Goal: Check status: Check status

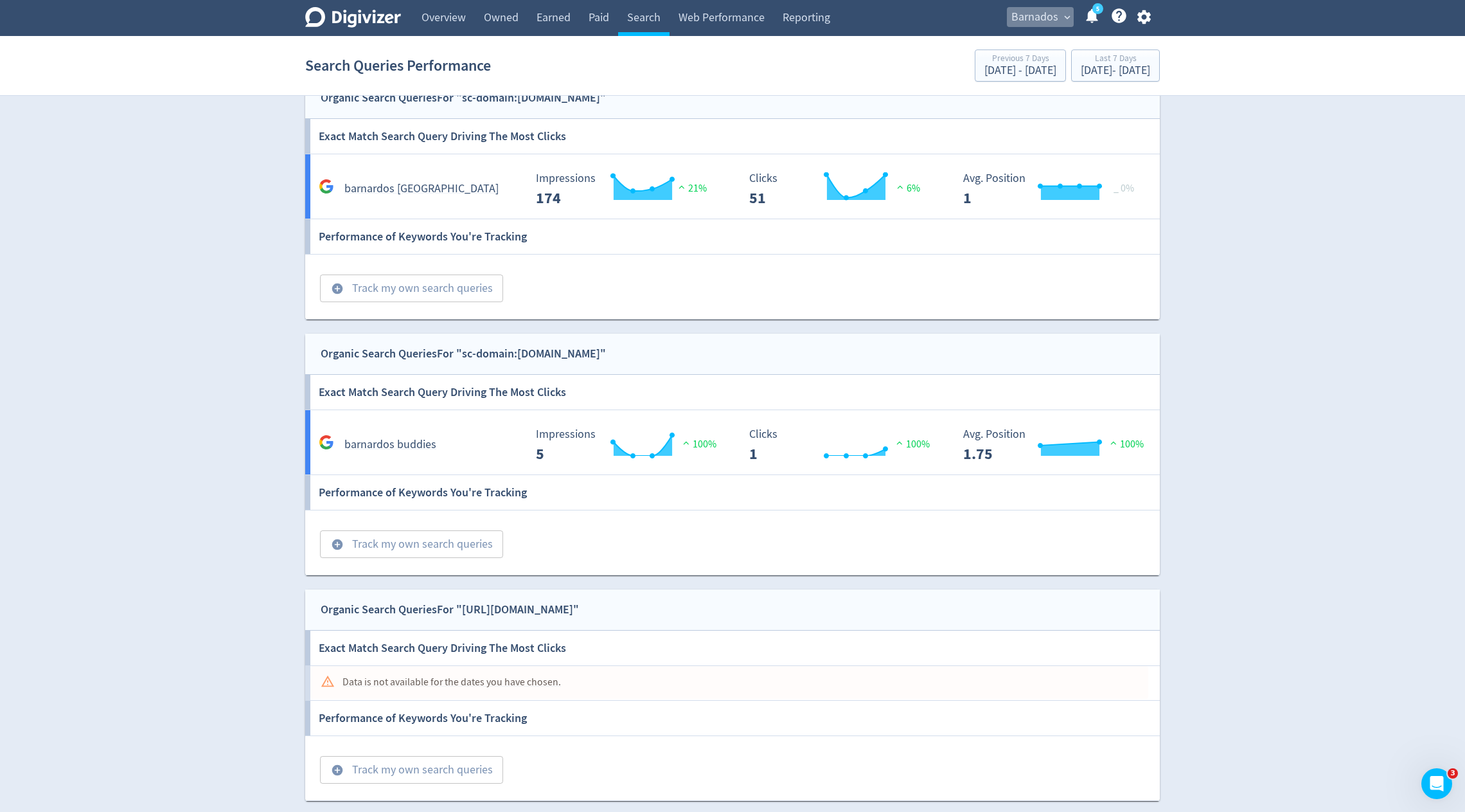
click at [1032, 18] on span "Barnados" at bounding box center [1034, 17] width 47 height 20
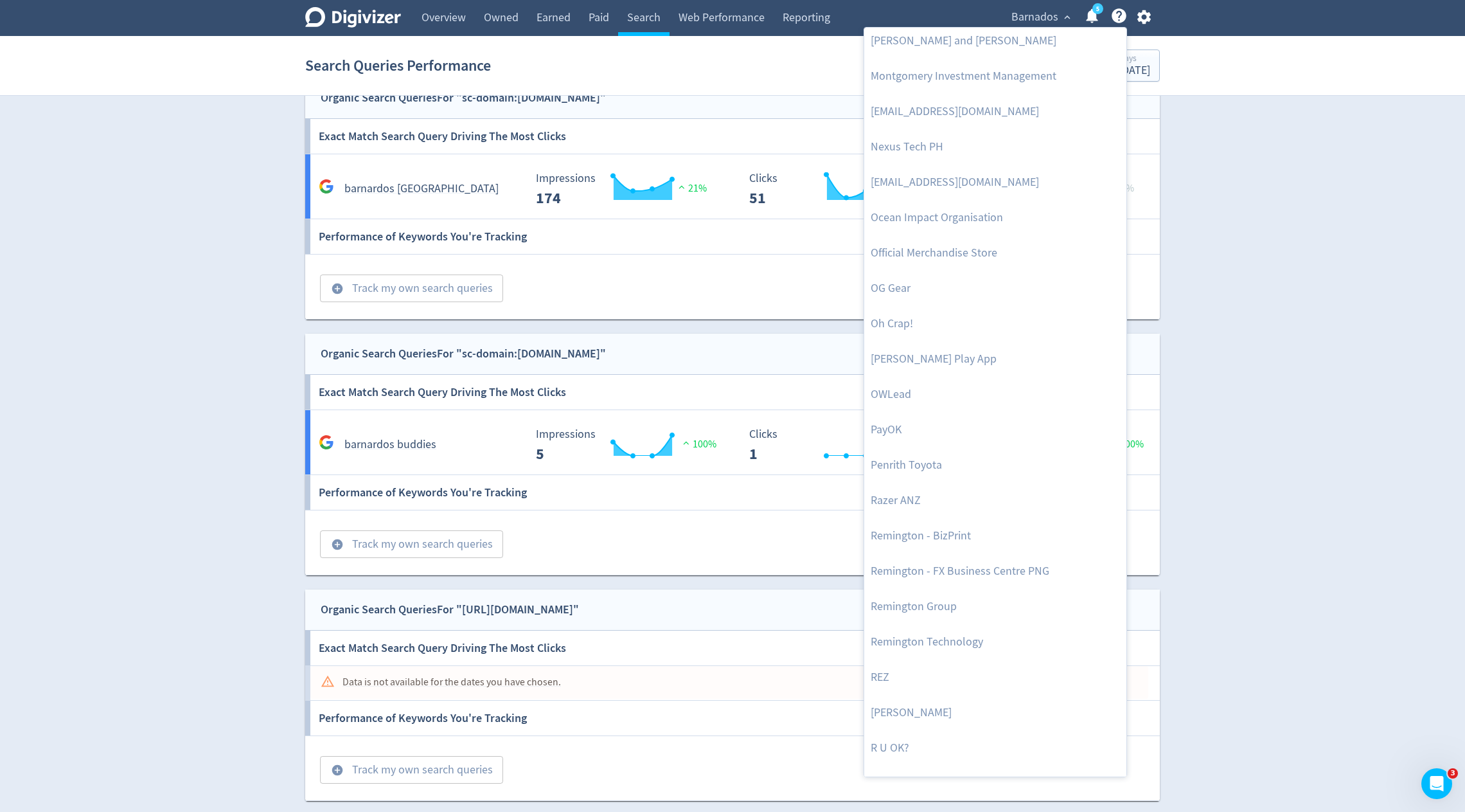
scroll to position [2411, 0]
click at [1052, 18] on div at bounding box center [732, 406] width 1465 height 812
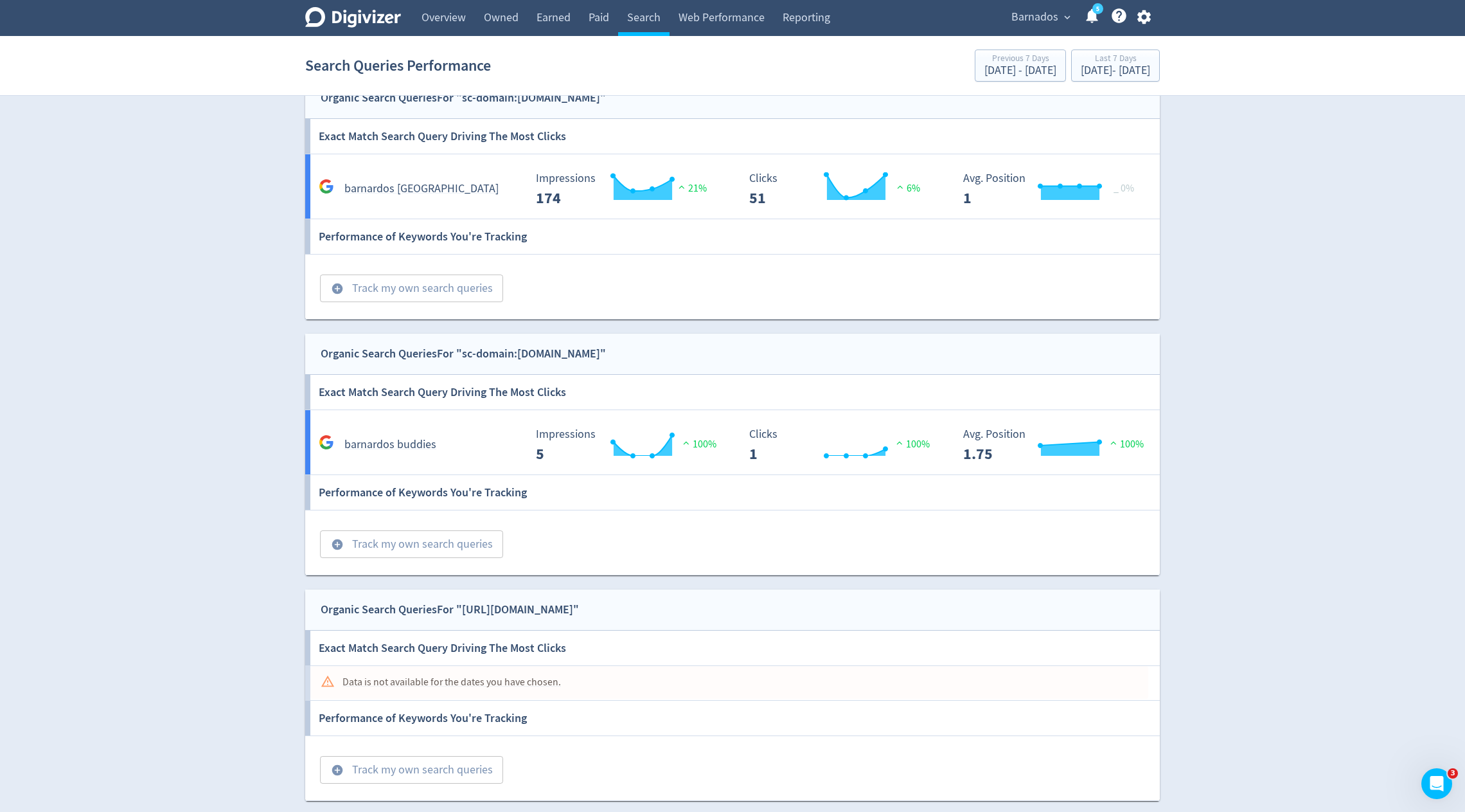
click at [1031, 14] on span "Barnados" at bounding box center [1034, 17] width 47 height 20
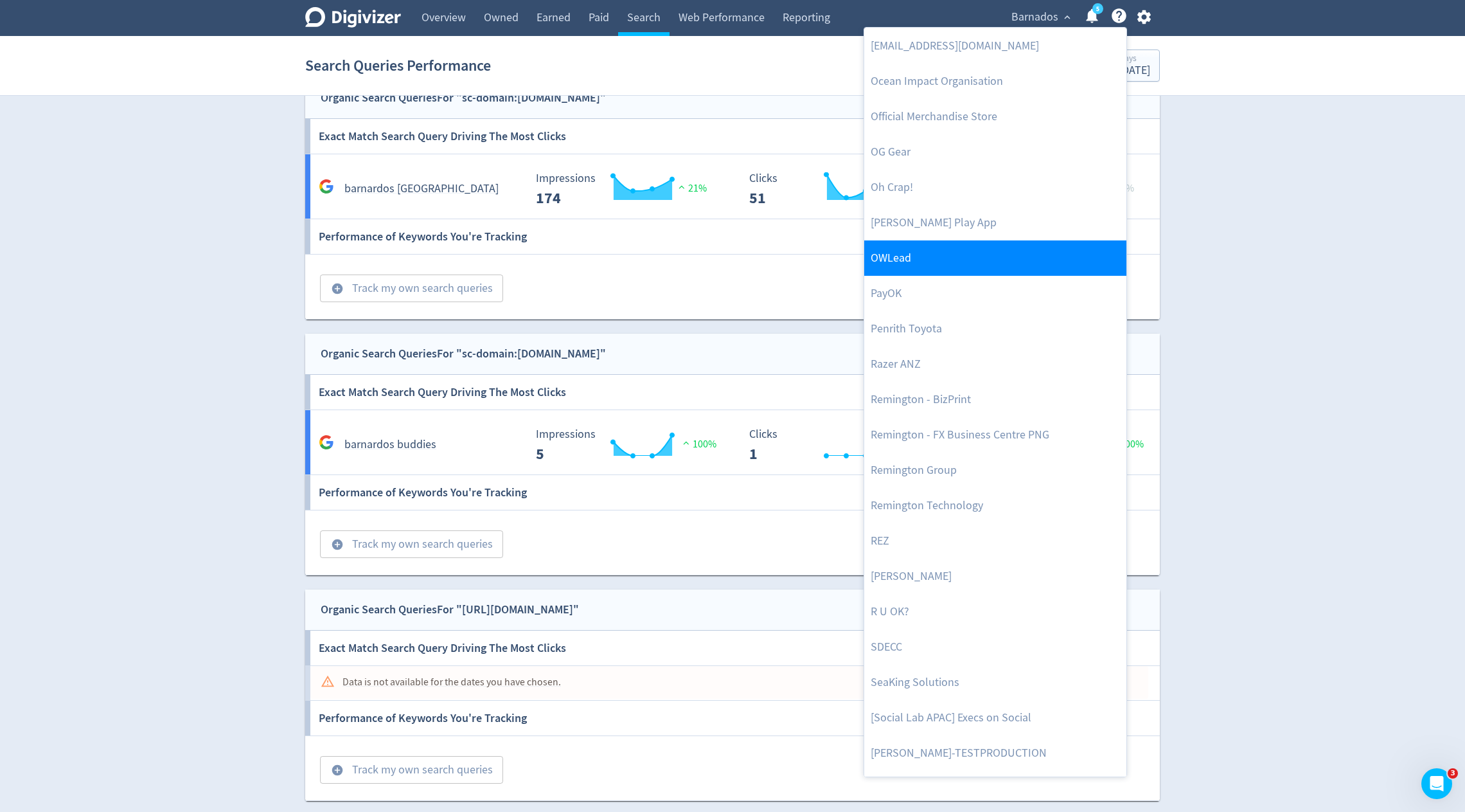
scroll to position [2751, 0]
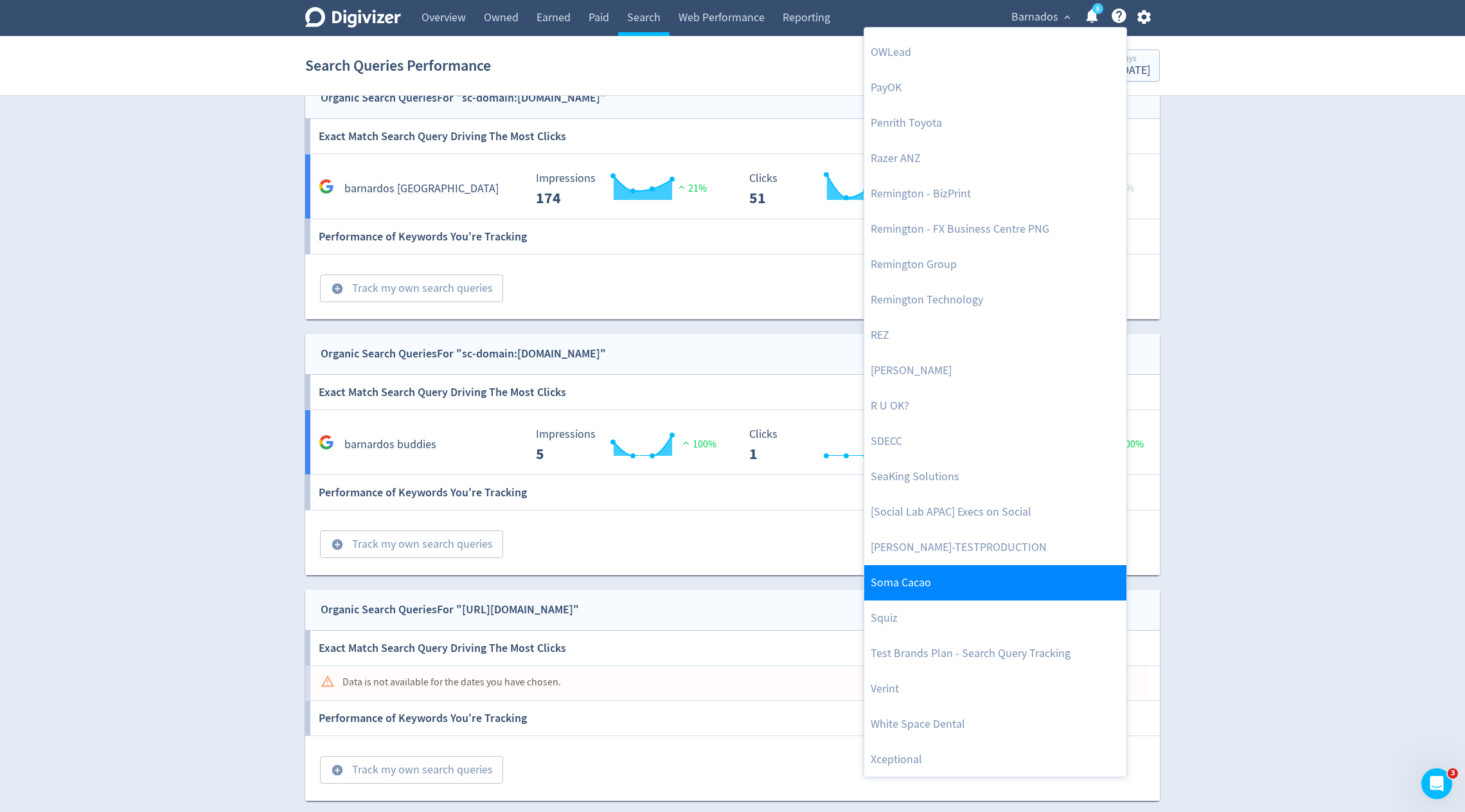
click at [970, 565] on link "Soma Cacao" at bounding box center [995, 582] width 262 height 35
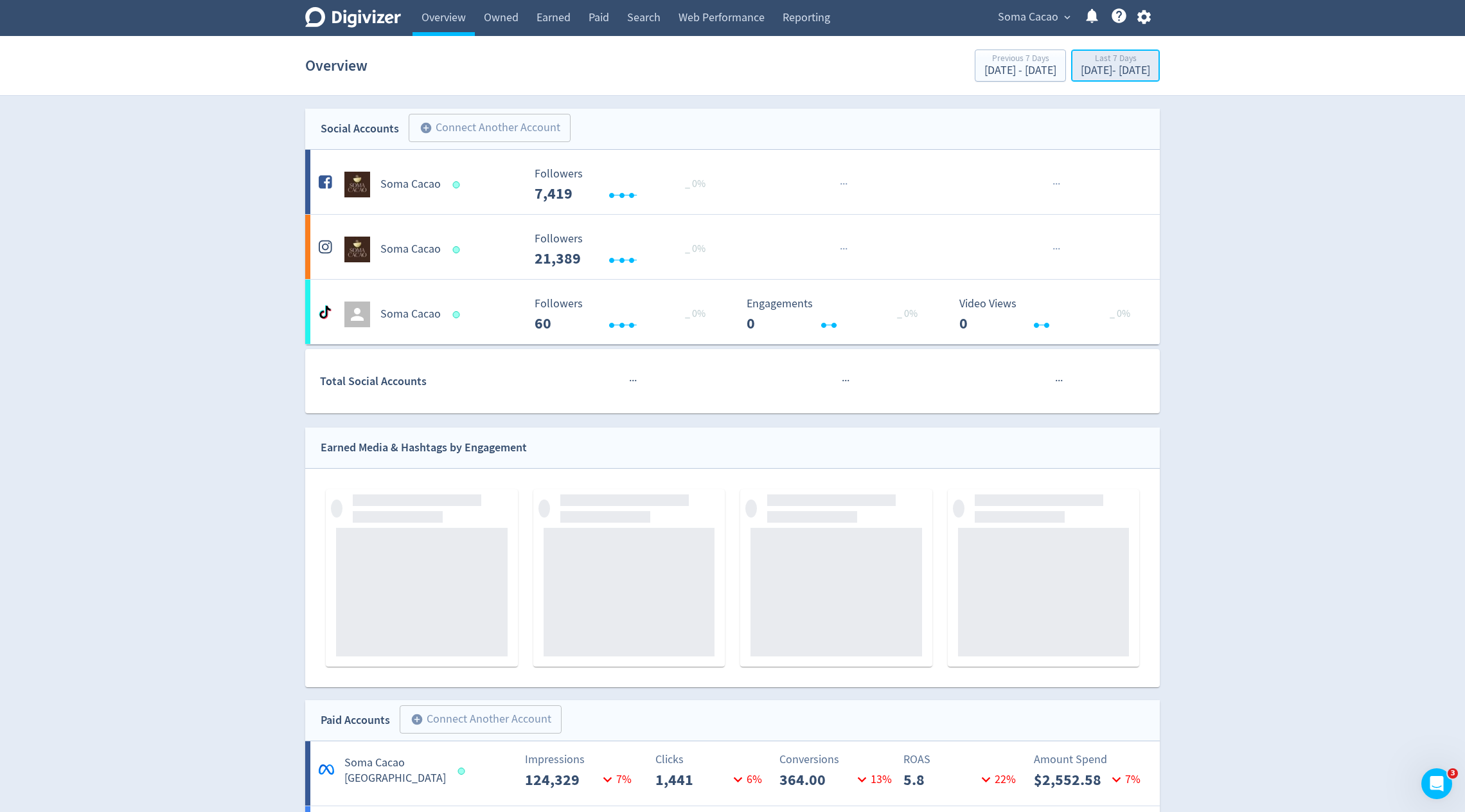
click at [1081, 76] on div "[DATE] - [DATE]" at bounding box center [1116, 71] width 70 height 12
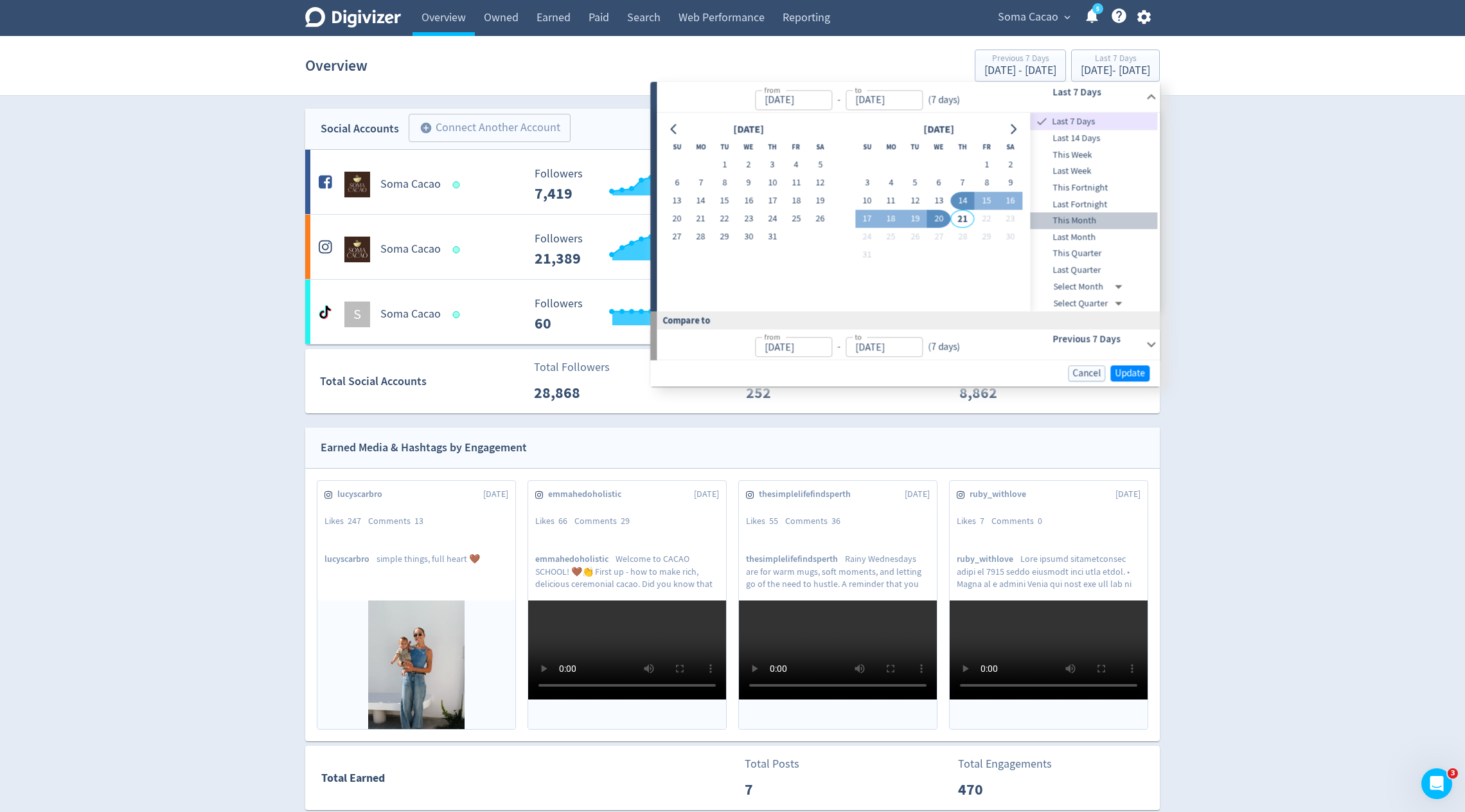
click at [1077, 218] on span "This Month" at bounding box center [1094, 220] width 128 height 14
type input "[DATE]"
click at [1139, 370] on span "Update" at bounding box center [1130, 373] width 30 height 9
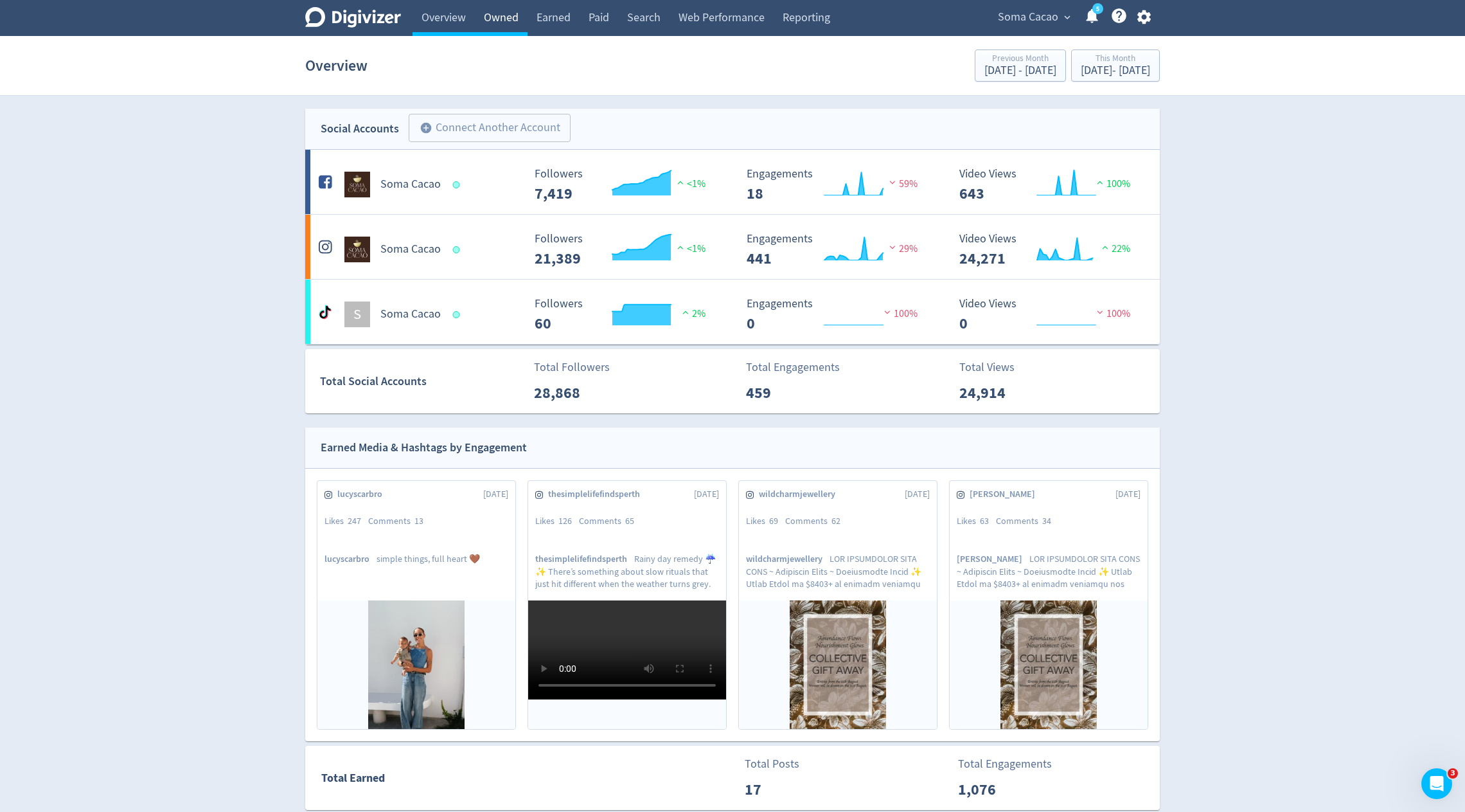
click at [498, 20] on link "Owned" at bounding box center [501, 17] width 52 height 36
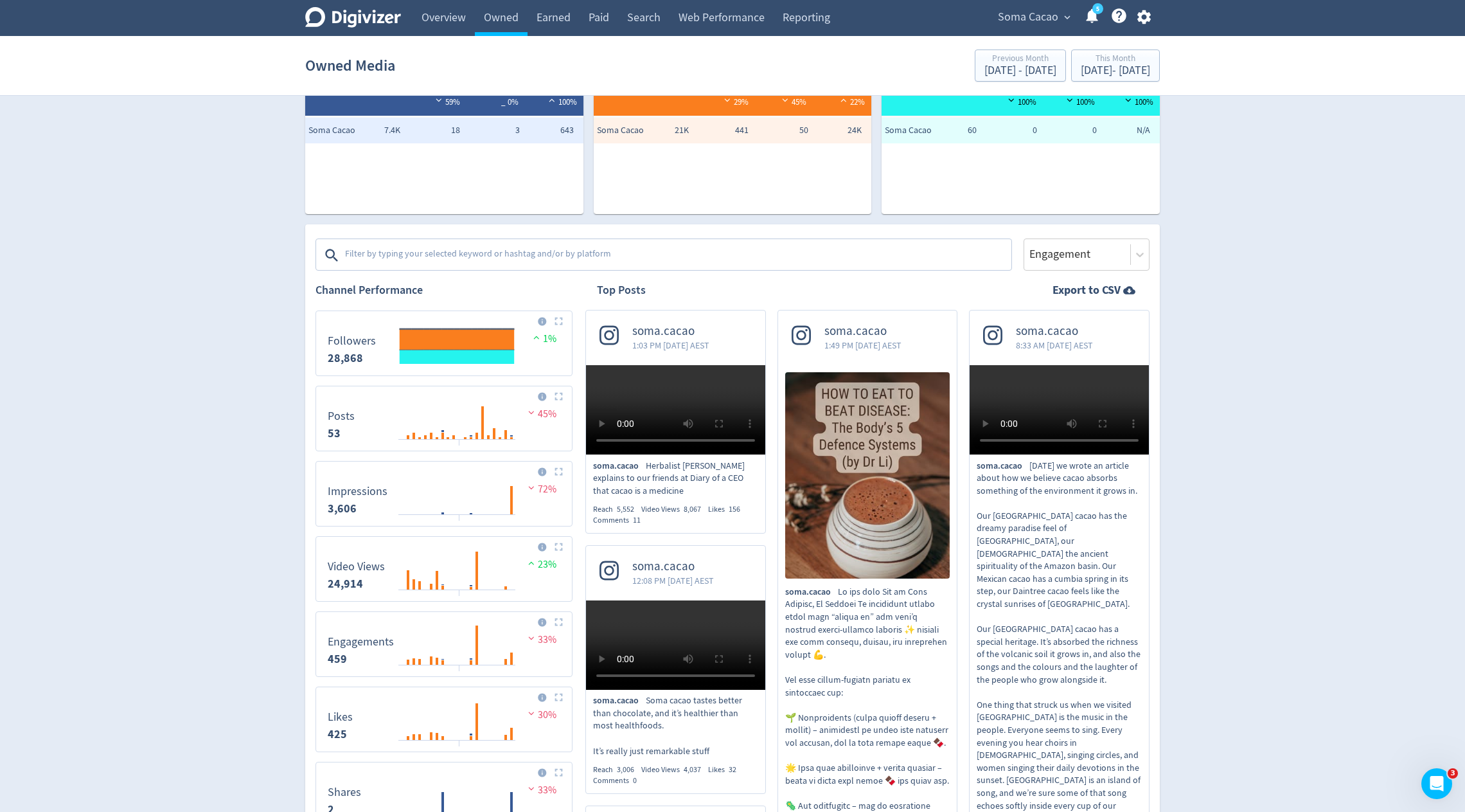
scroll to position [83, 0]
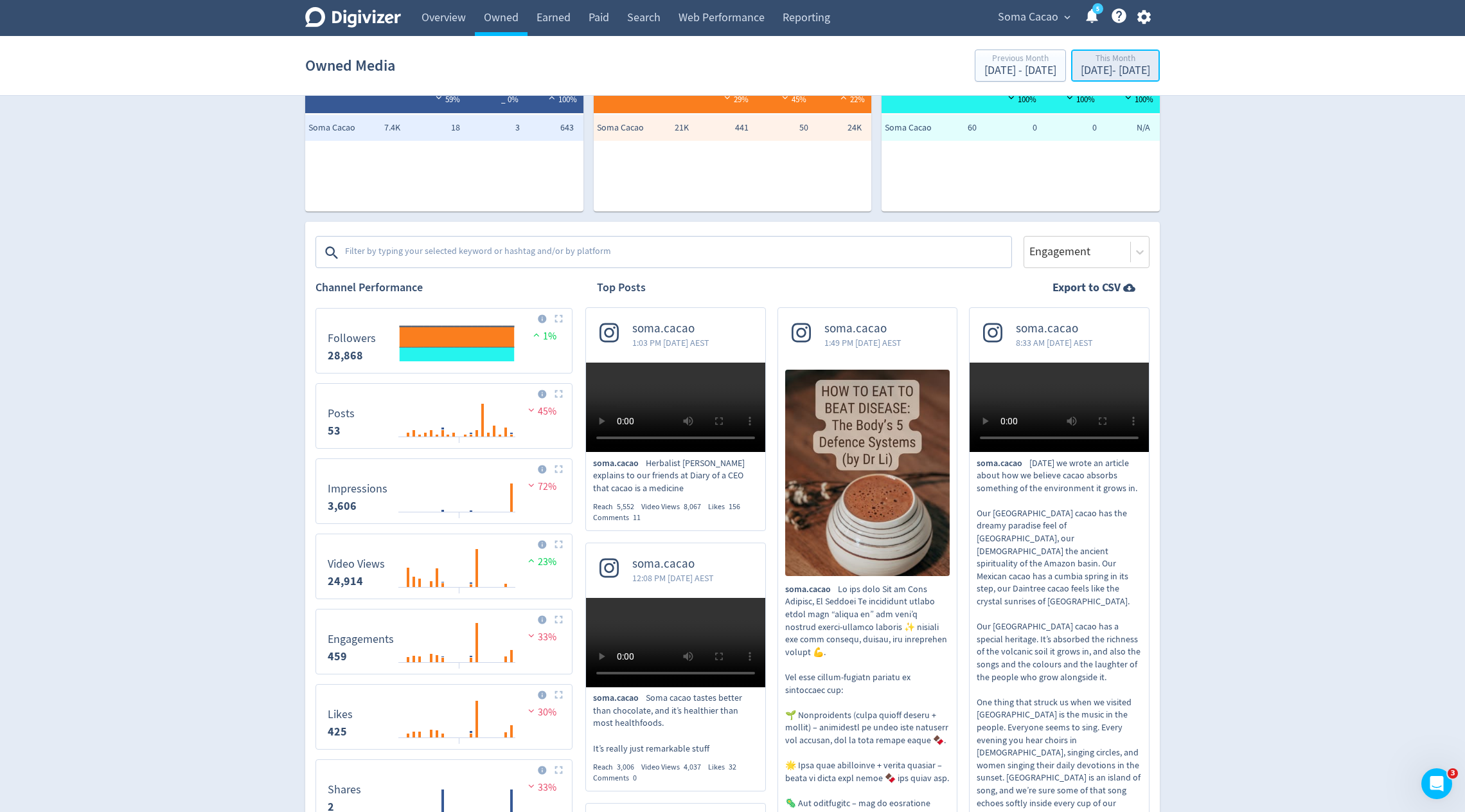
click at [1081, 73] on div "[DATE] - [DATE]" at bounding box center [1116, 71] width 70 height 12
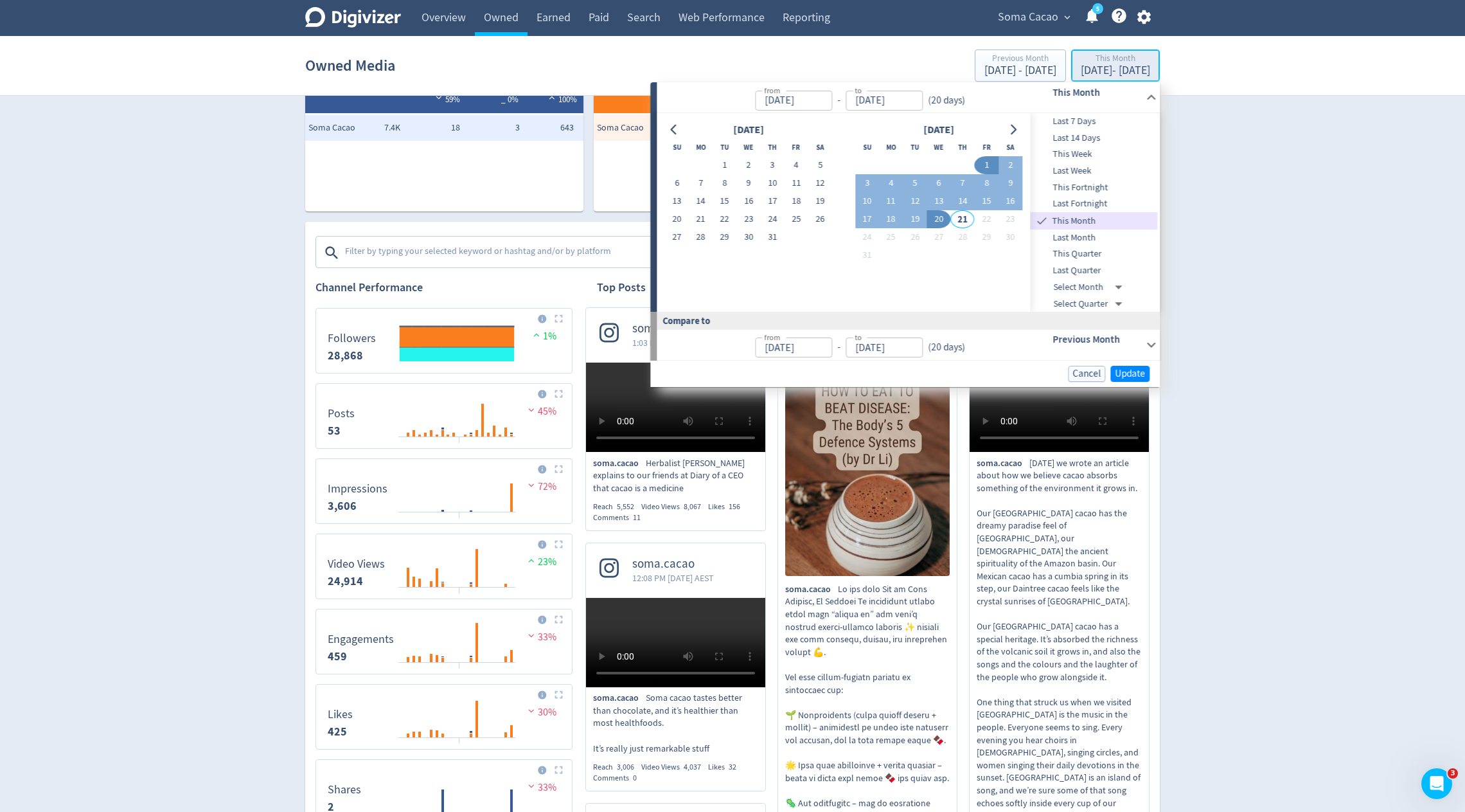
type input "[DATE]"
click at [721, 170] on button "1" at bounding box center [725, 165] width 24 height 18
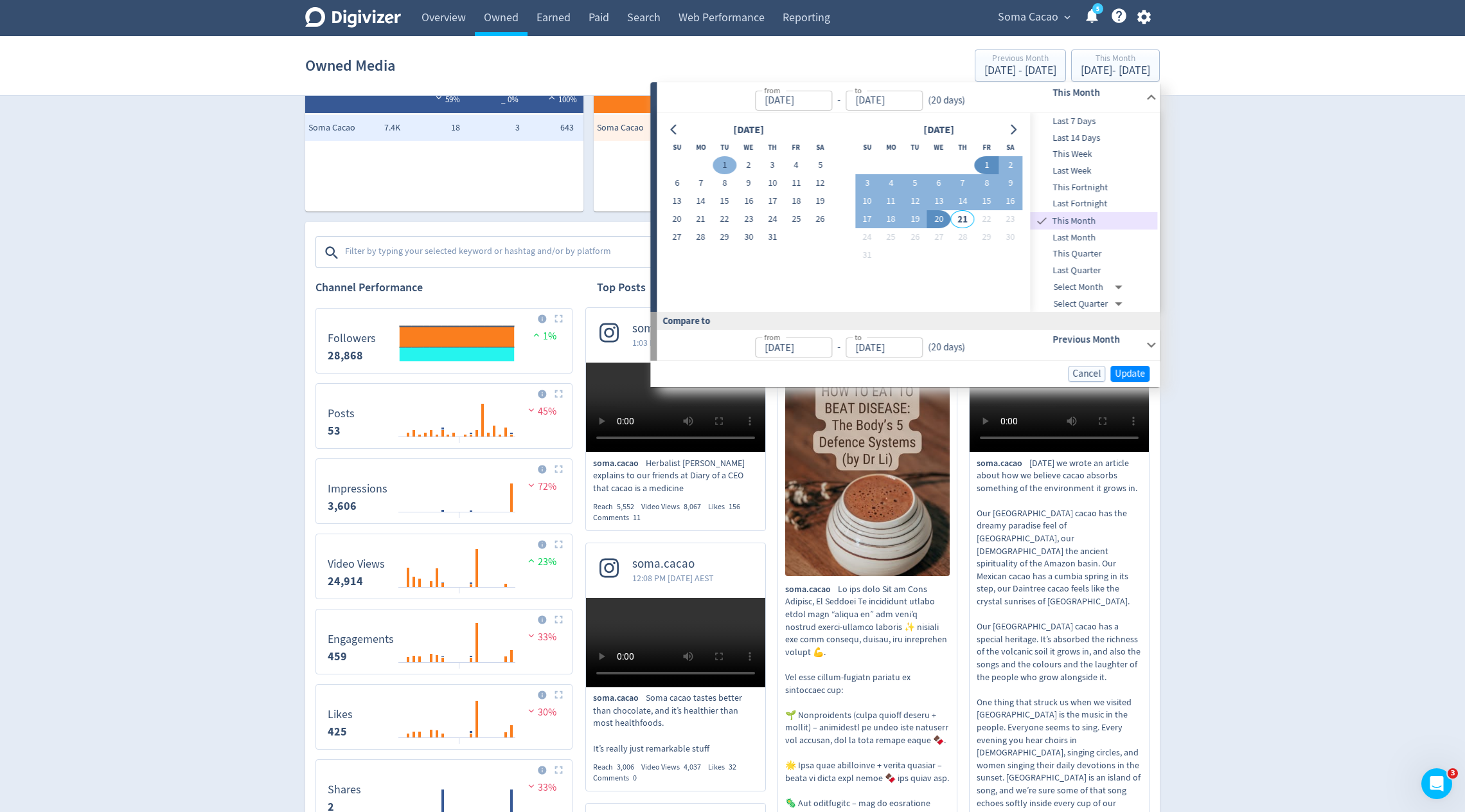
type input "[DATE]"
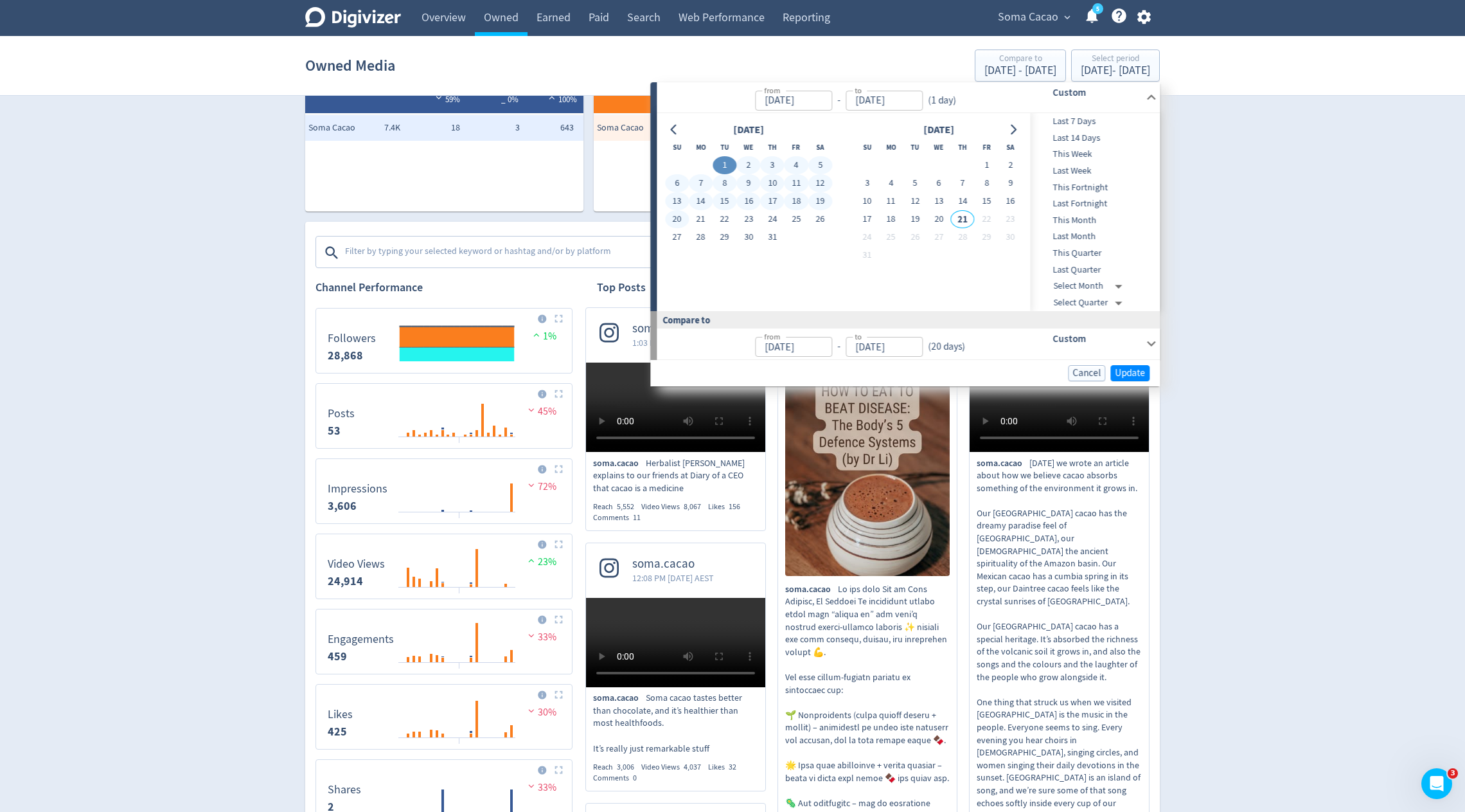
click at [679, 220] on button "20" at bounding box center [677, 220] width 24 height 18
type input "[DATE]"
click at [1133, 370] on span "Update" at bounding box center [1130, 373] width 30 height 9
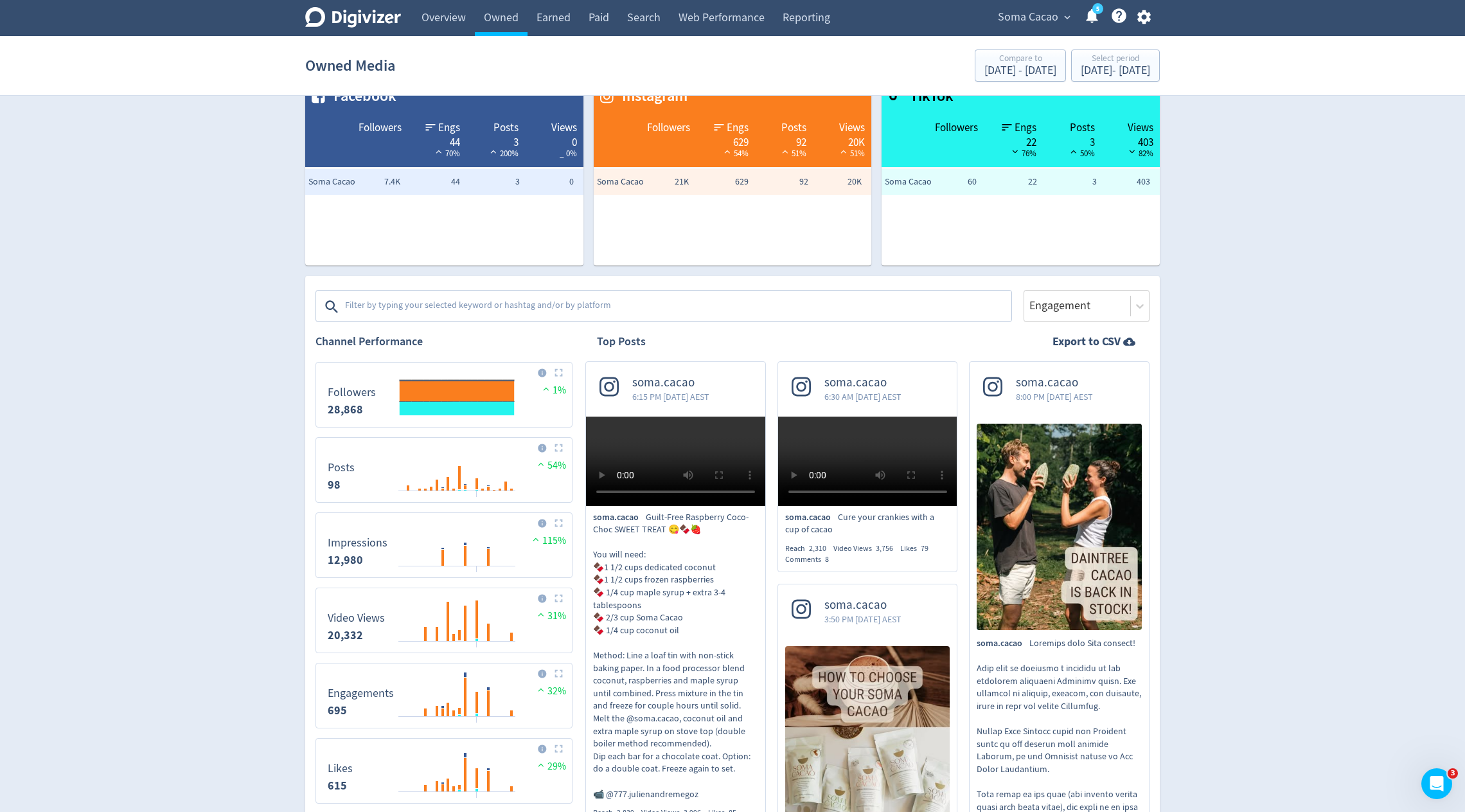
scroll to position [0, 0]
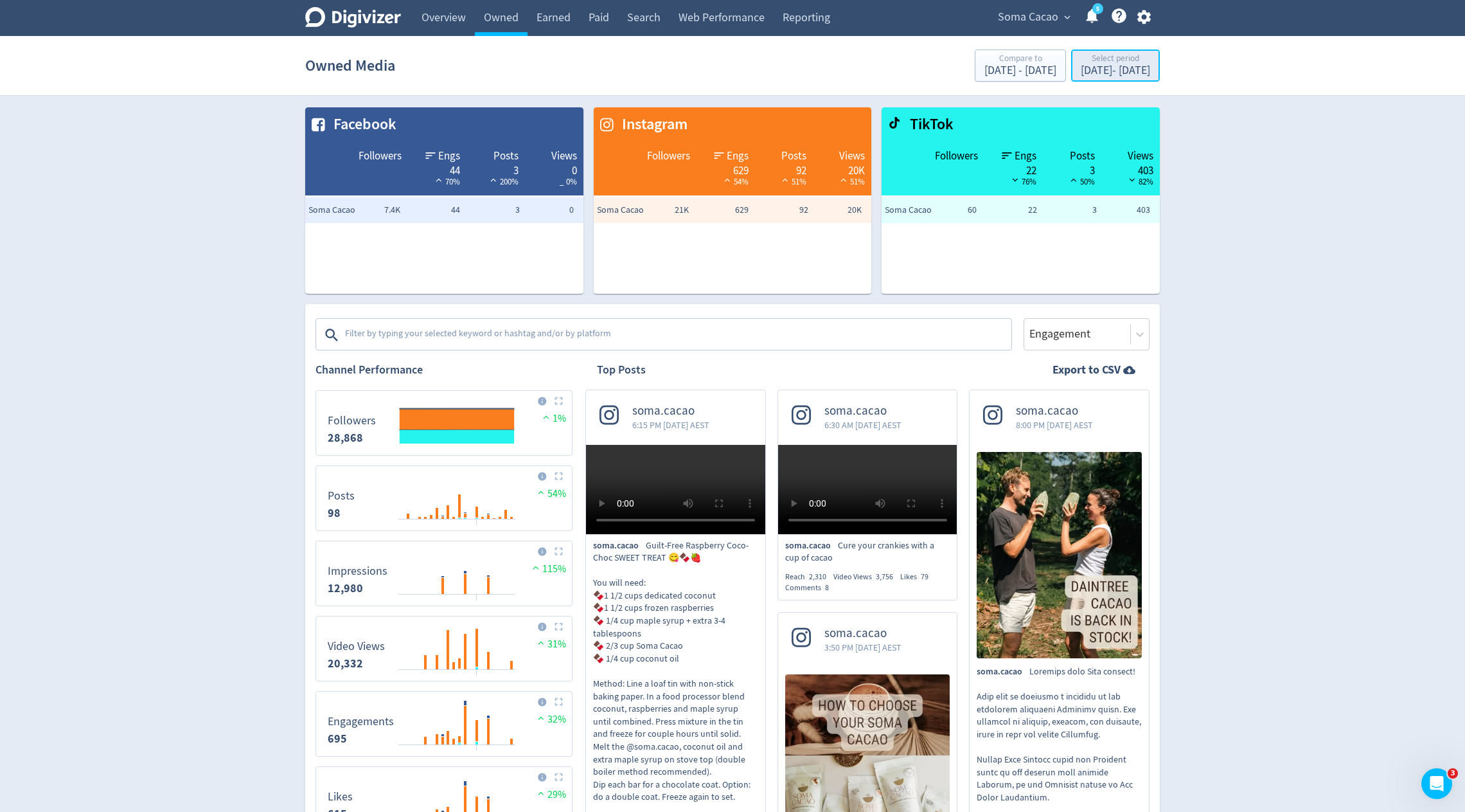
click at [1106, 76] on div "[DATE] - [DATE]" at bounding box center [1116, 71] width 70 height 12
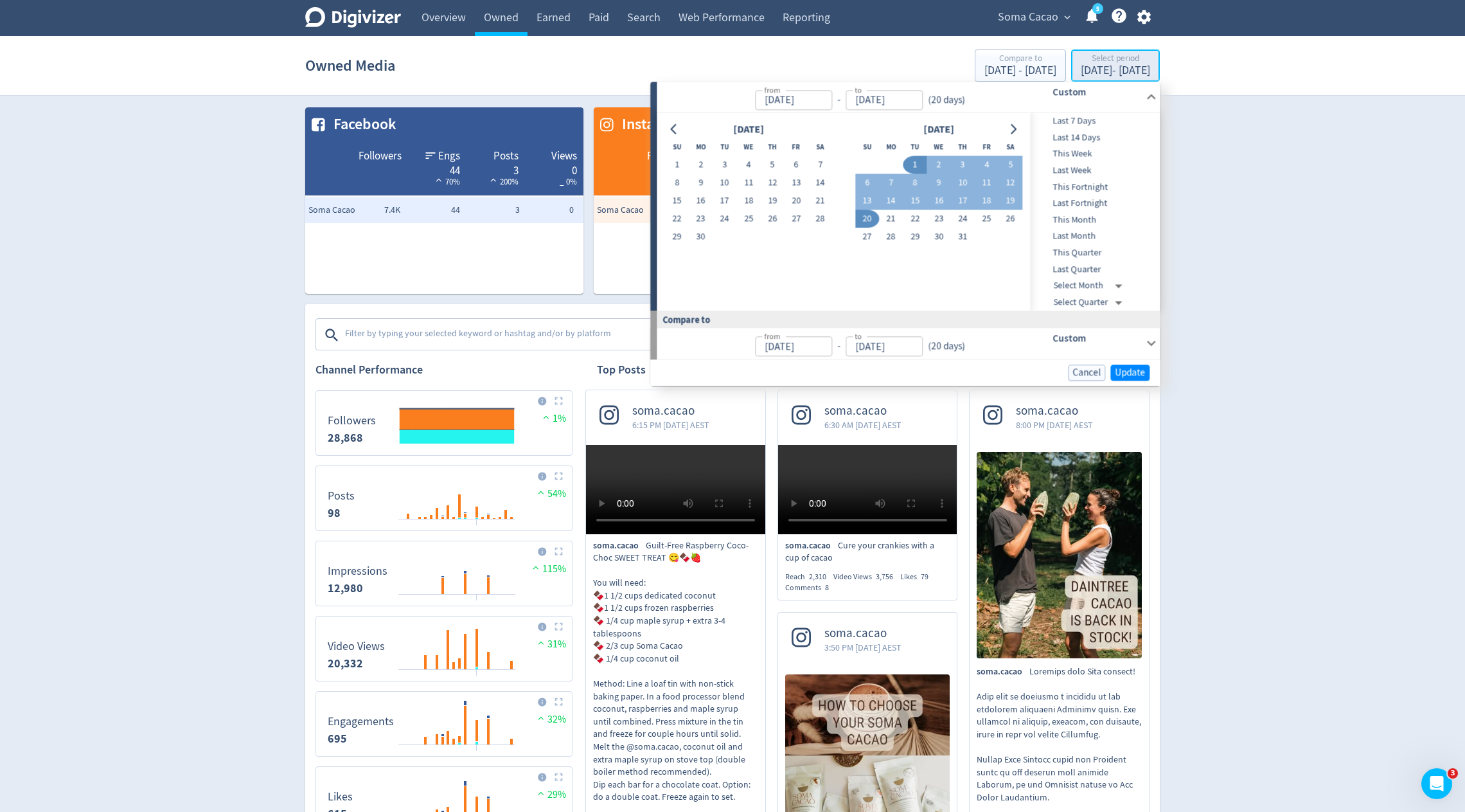
type input "[DATE]"
click at [1078, 216] on span "This Month" at bounding box center [1094, 220] width 128 height 14
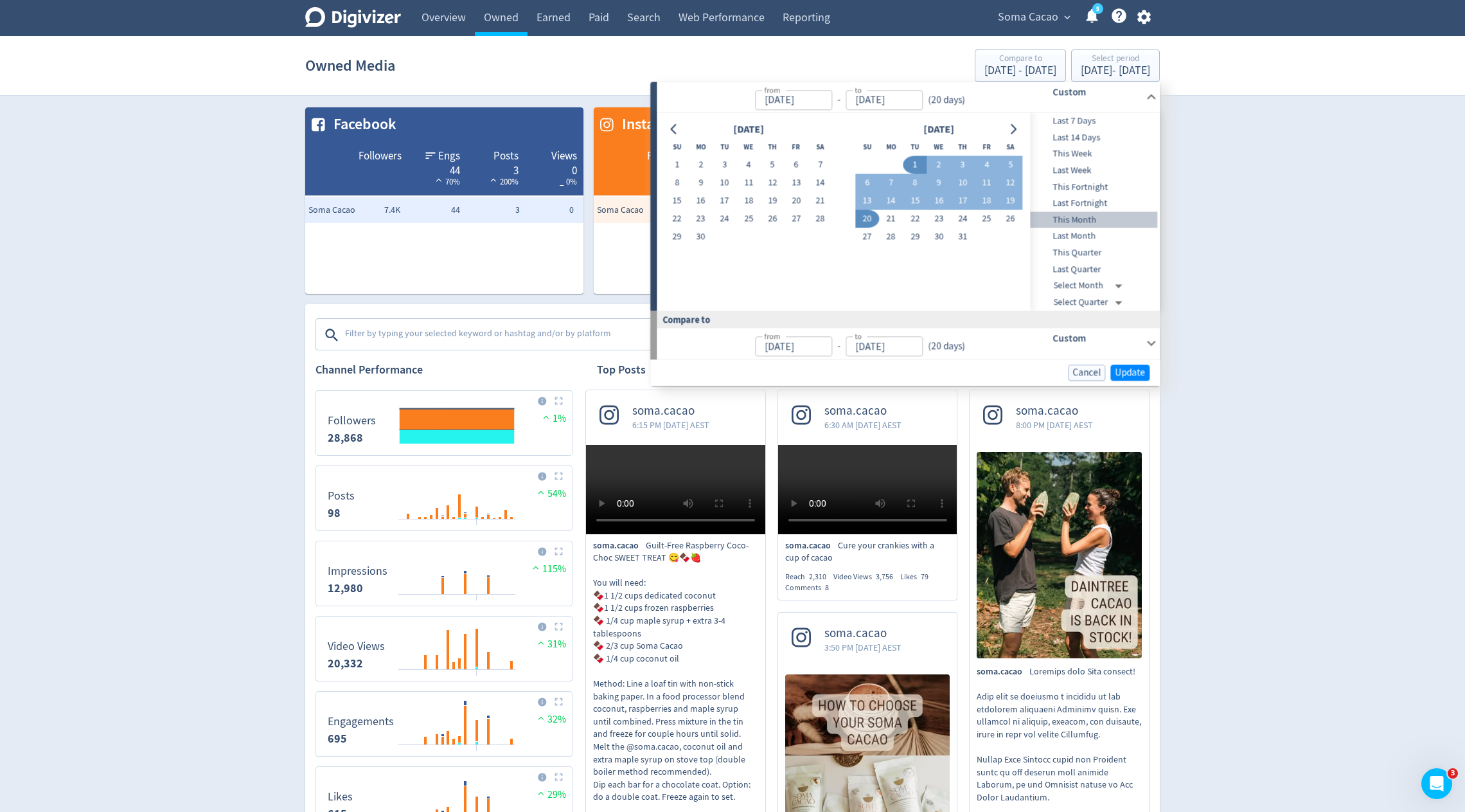
type input "[DATE]"
click at [1121, 377] on span "Update" at bounding box center [1130, 373] width 30 height 9
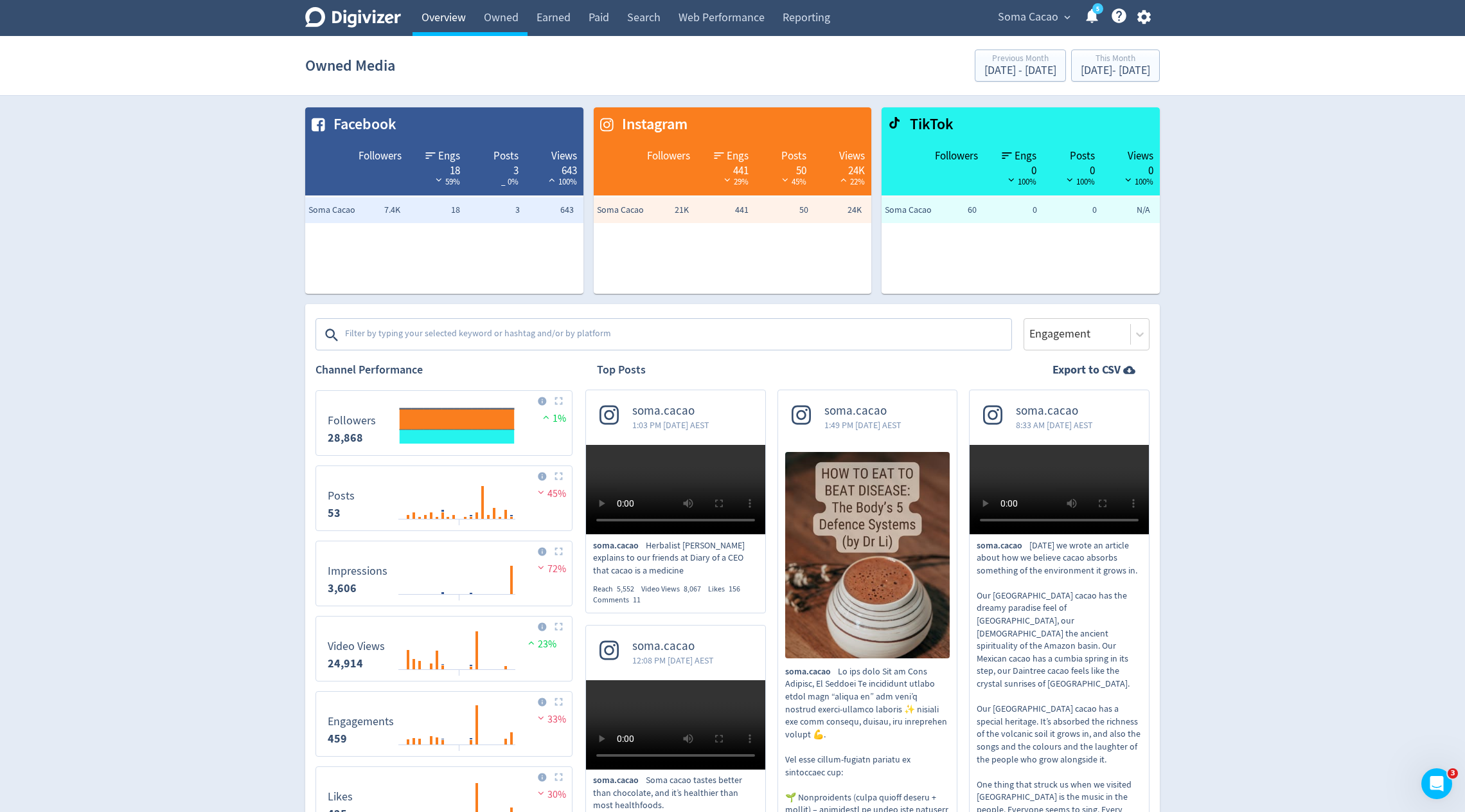
click at [455, 21] on link "Overview" at bounding box center [444, 17] width 62 height 36
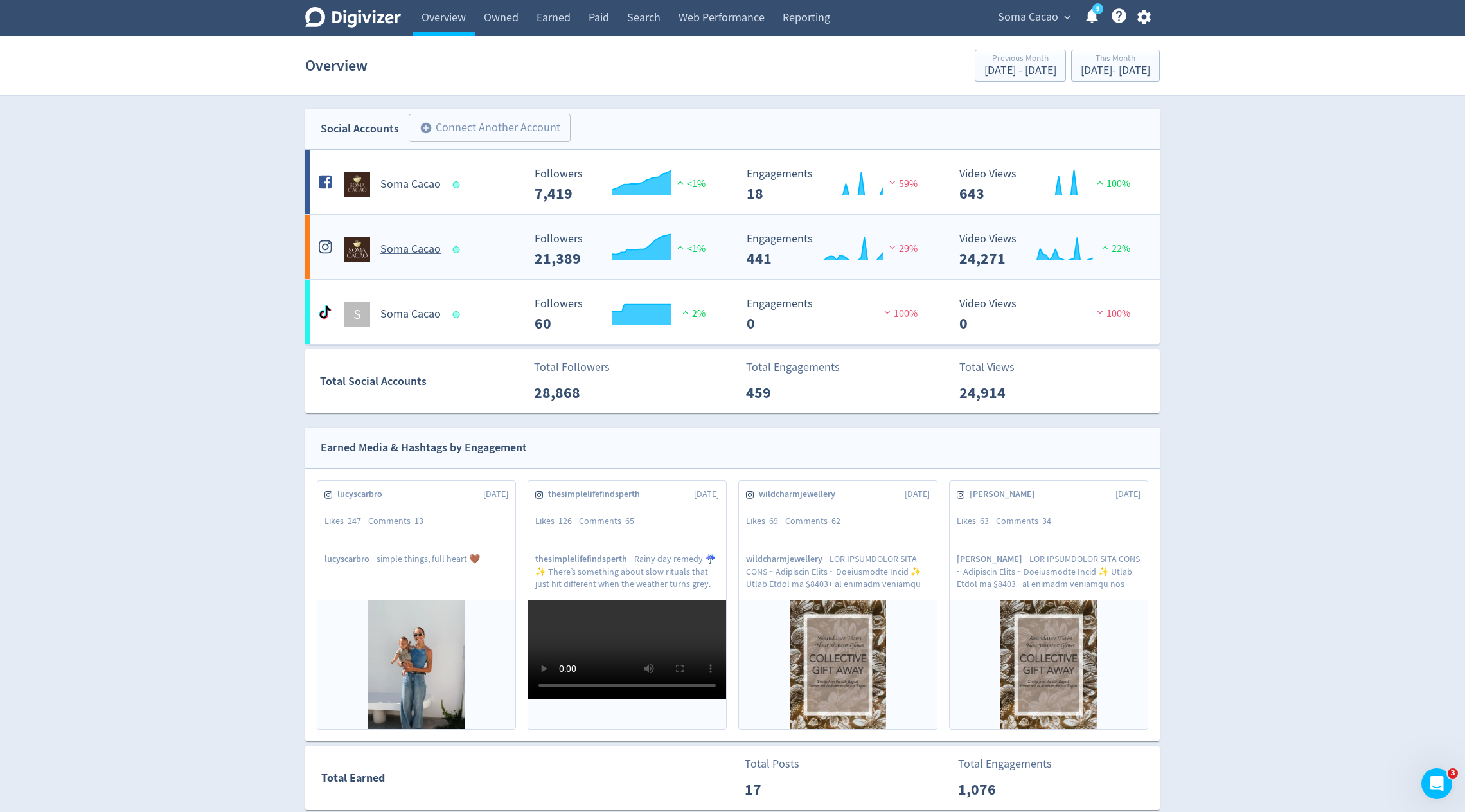
click at [427, 250] on h5 "Soma Cacao" at bounding box center [411, 249] width 61 height 16
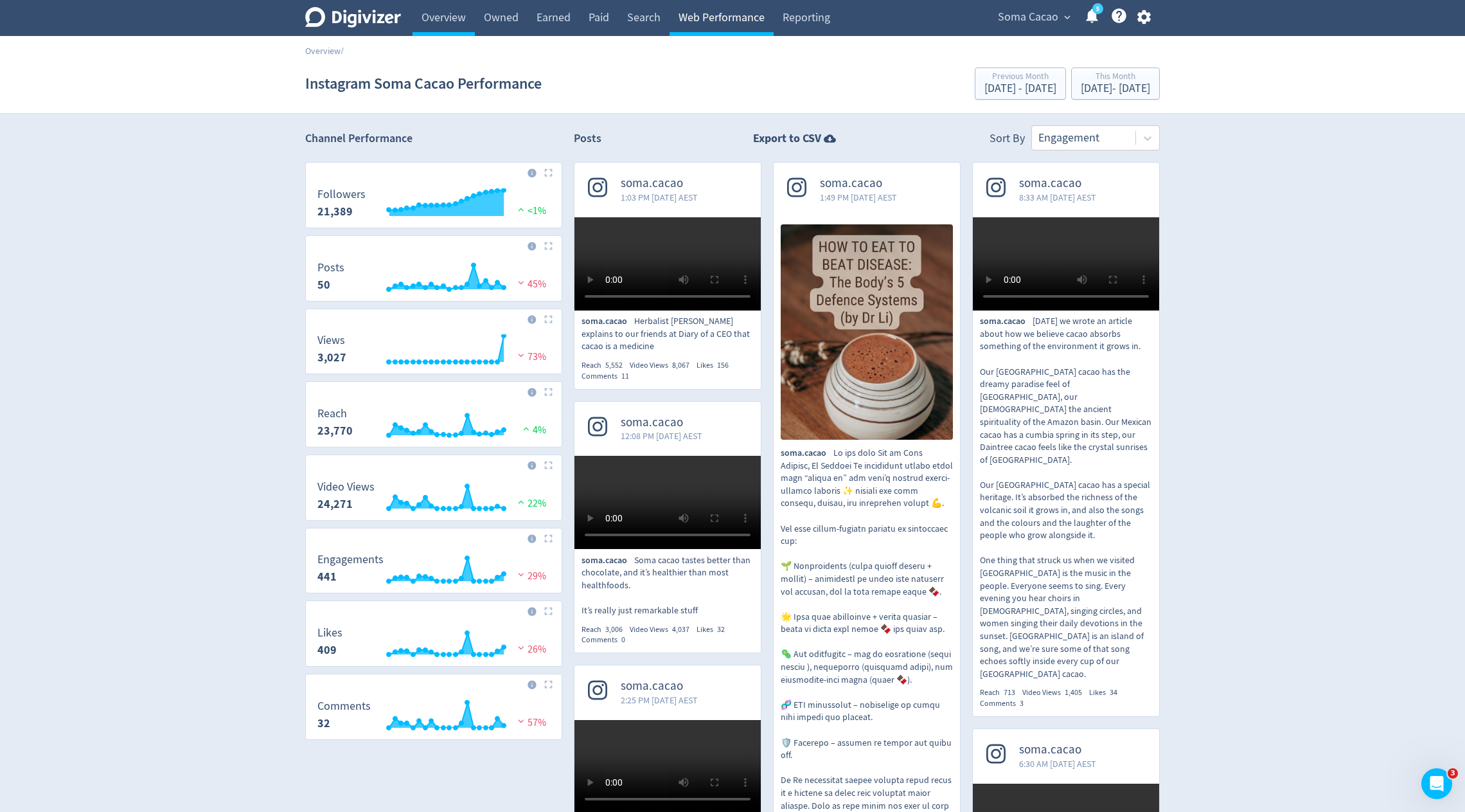
click at [723, 22] on link "Web Performance" at bounding box center [721, 17] width 104 height 36
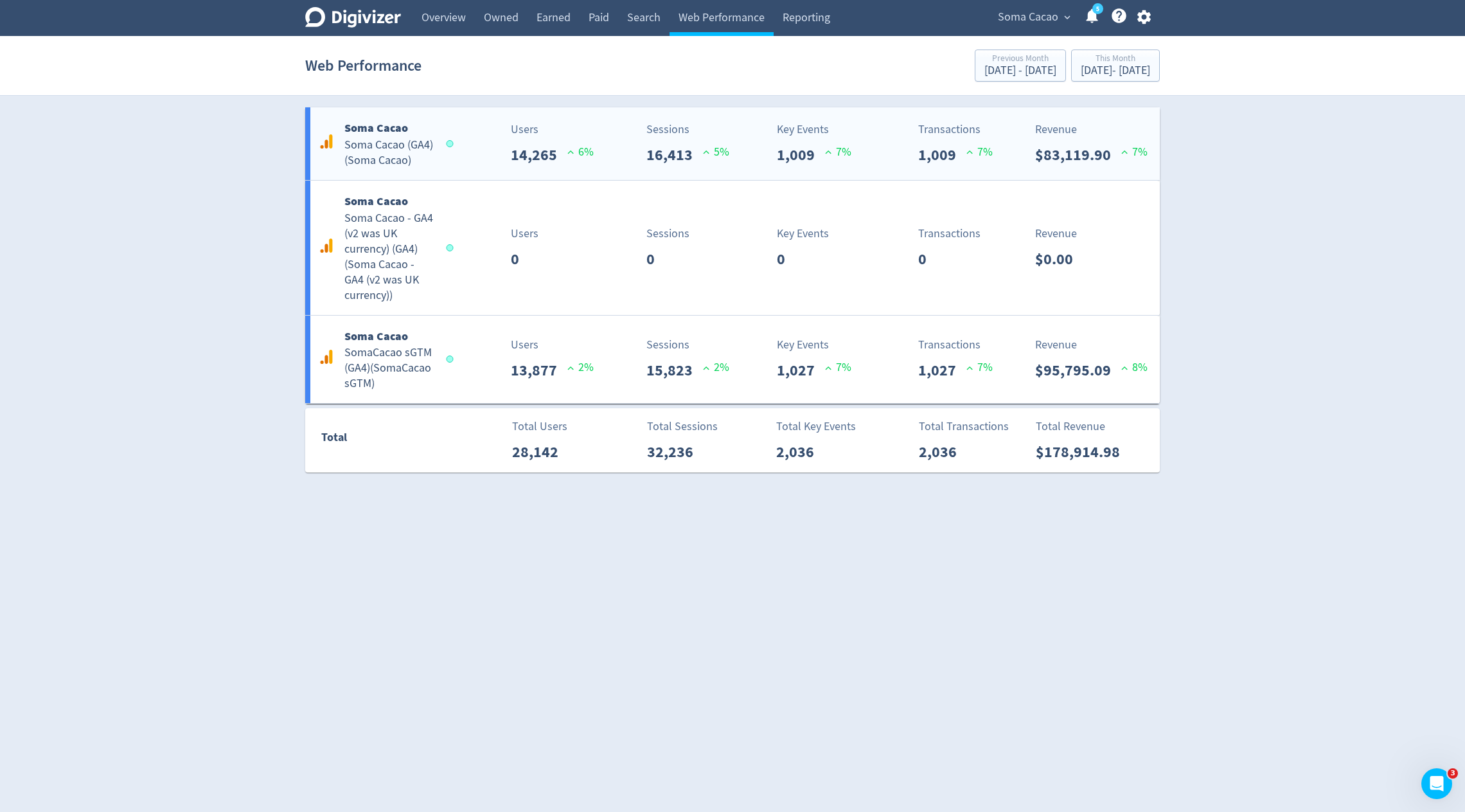
click at [581, 157] on p "6 %" at bounding box center [580, 152] width 27 height 17
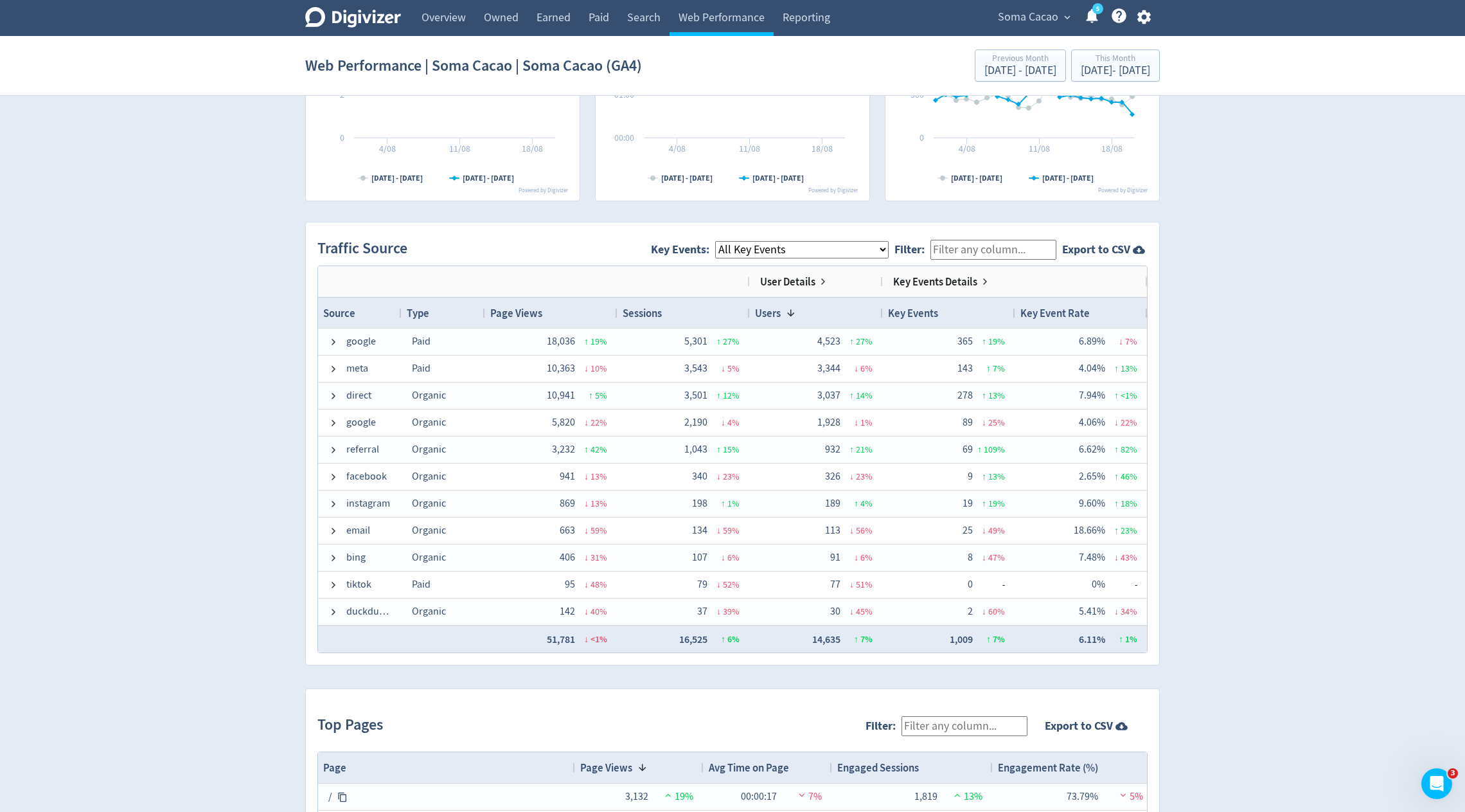
scroll to position [723, 0]
